Goal: Task Accomplishment & Management: Complete application form

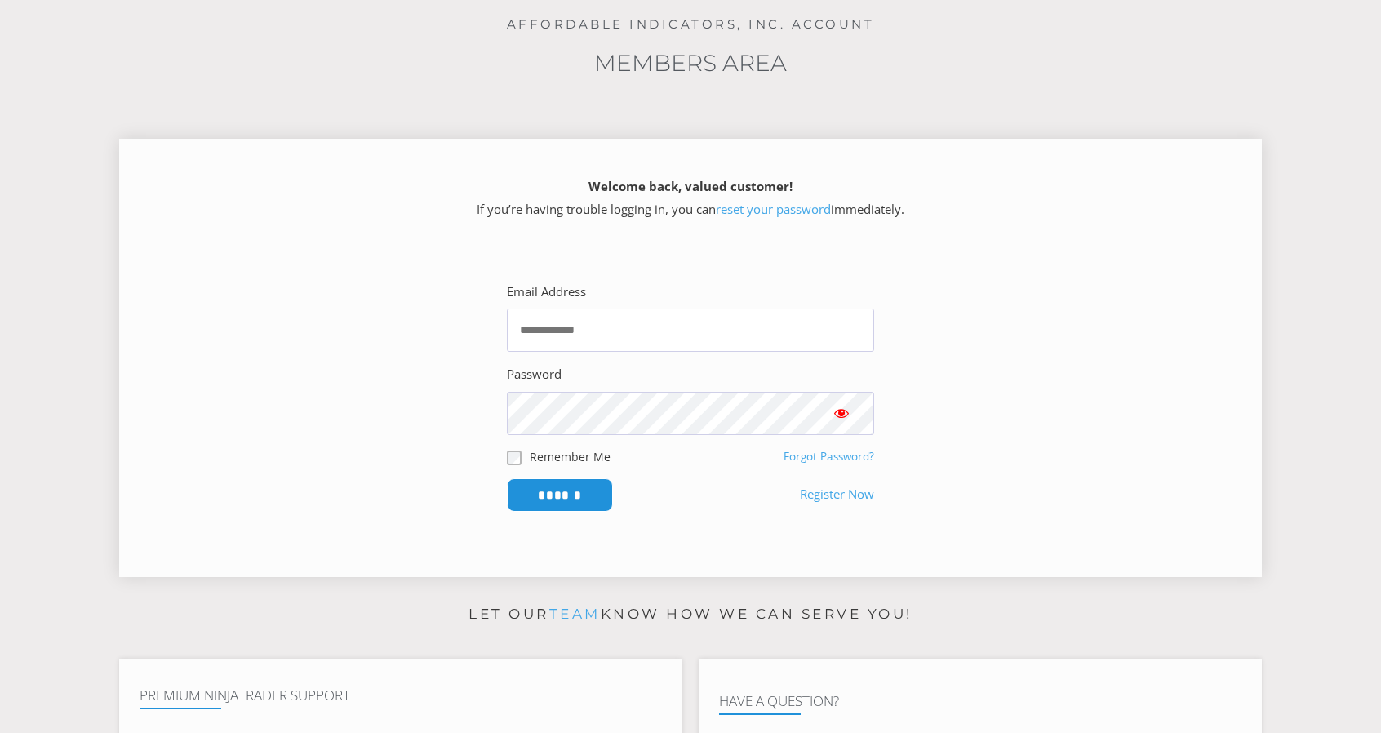
scroll to position [163, 0]
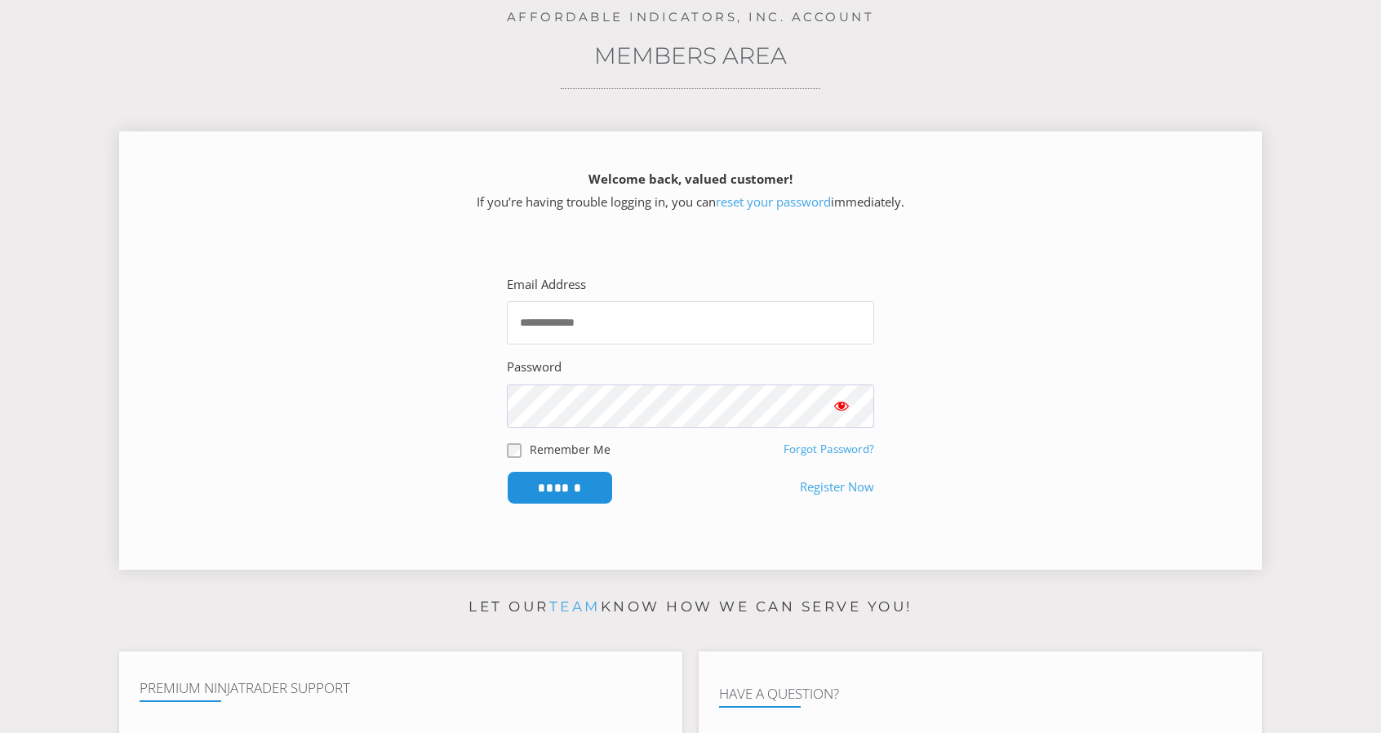
click at [783, 319] on input "Email Address" at bounding box center [690, 322] width 367 height 43
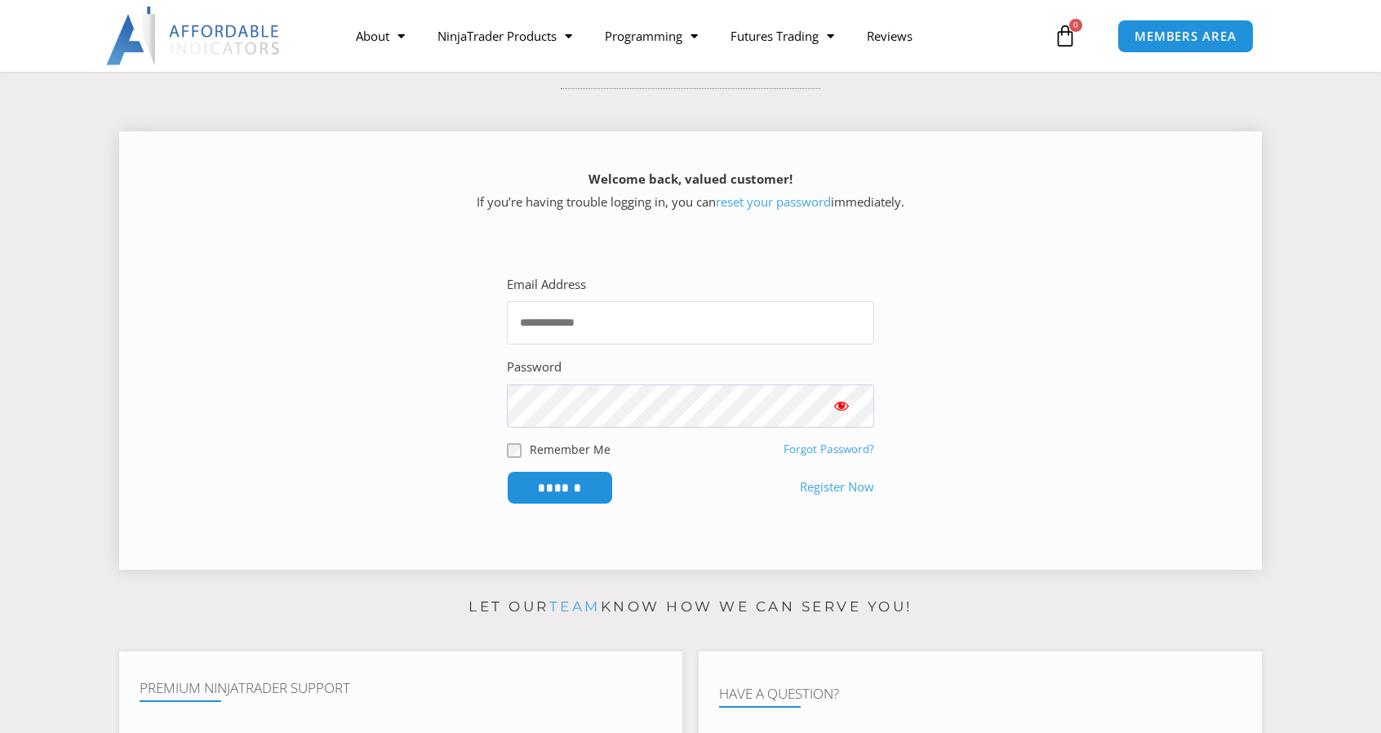
type input "**********"
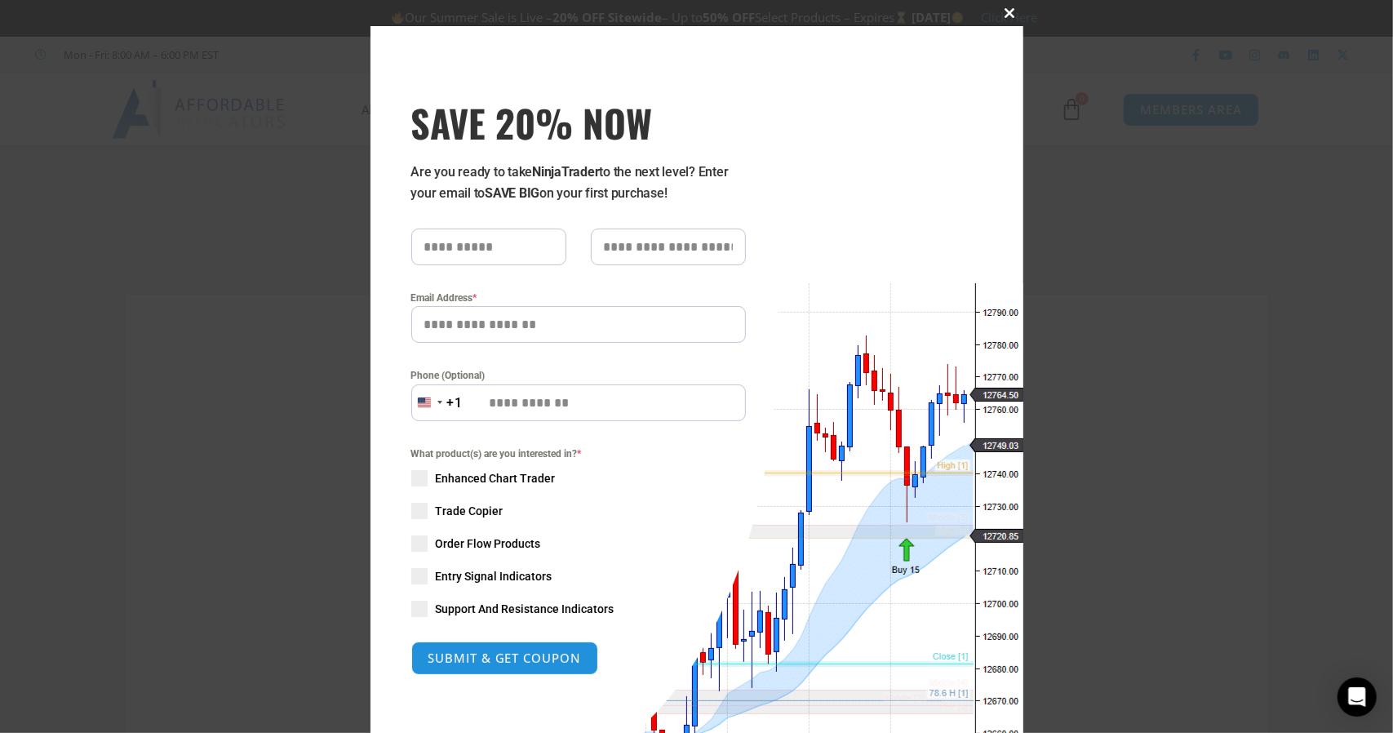
click at [1005, 17] on span at bounding box center [1010, 13] width 26 height 10
